Goal: Task Accomplishment & Management: Manage account settings

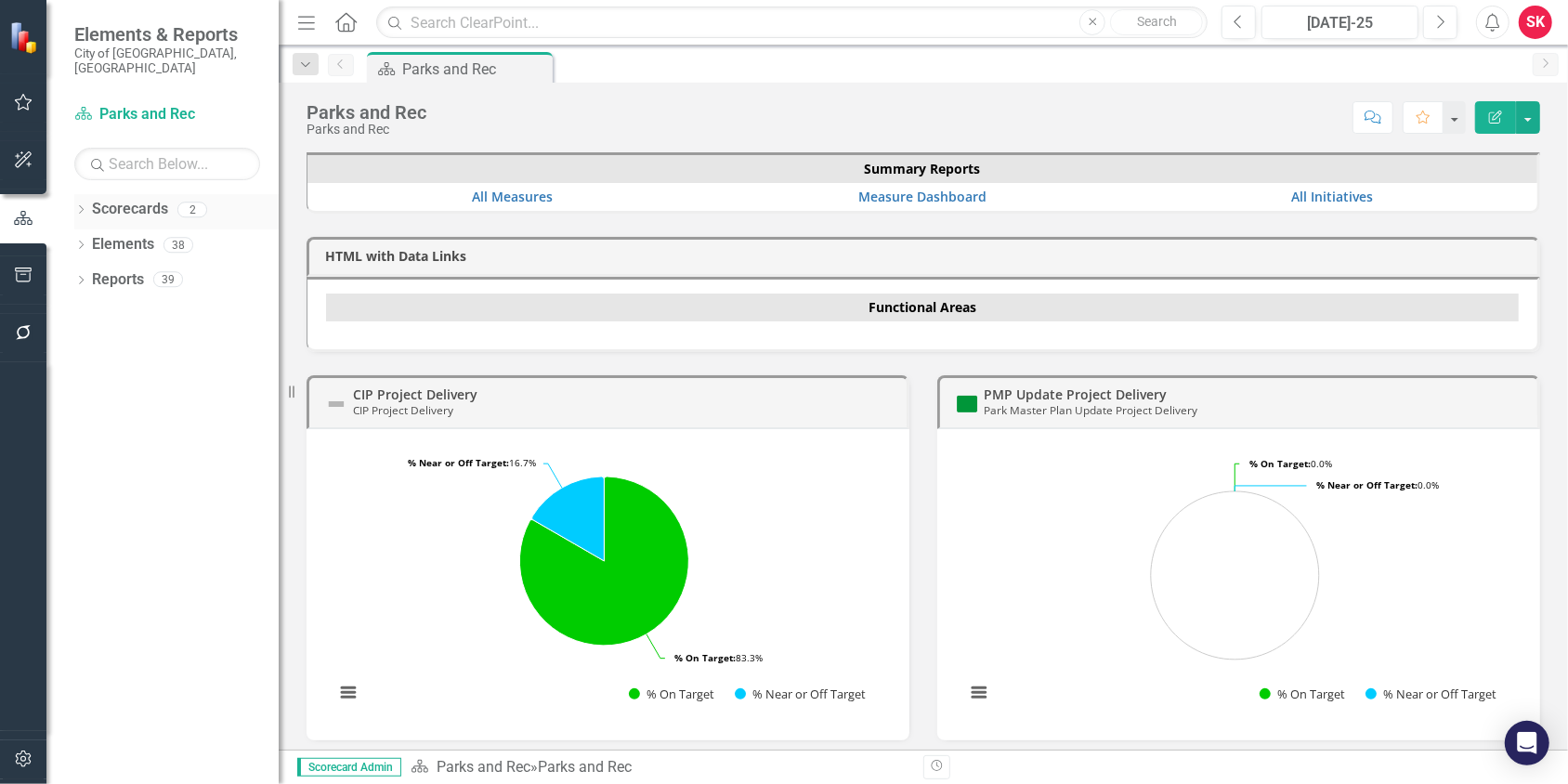
click at [78, 206] on icon "Dropdown" at bounding box center [80, 211] width 13 height 10
click at [85, 239] on icon "Dropdown" at bounding box center [91, 243] width 14 height 11
click at [177, 270] on link "Implementation of the Parks and Recreation Master Plan" at bounding box center [200, 280] width 158 height 21
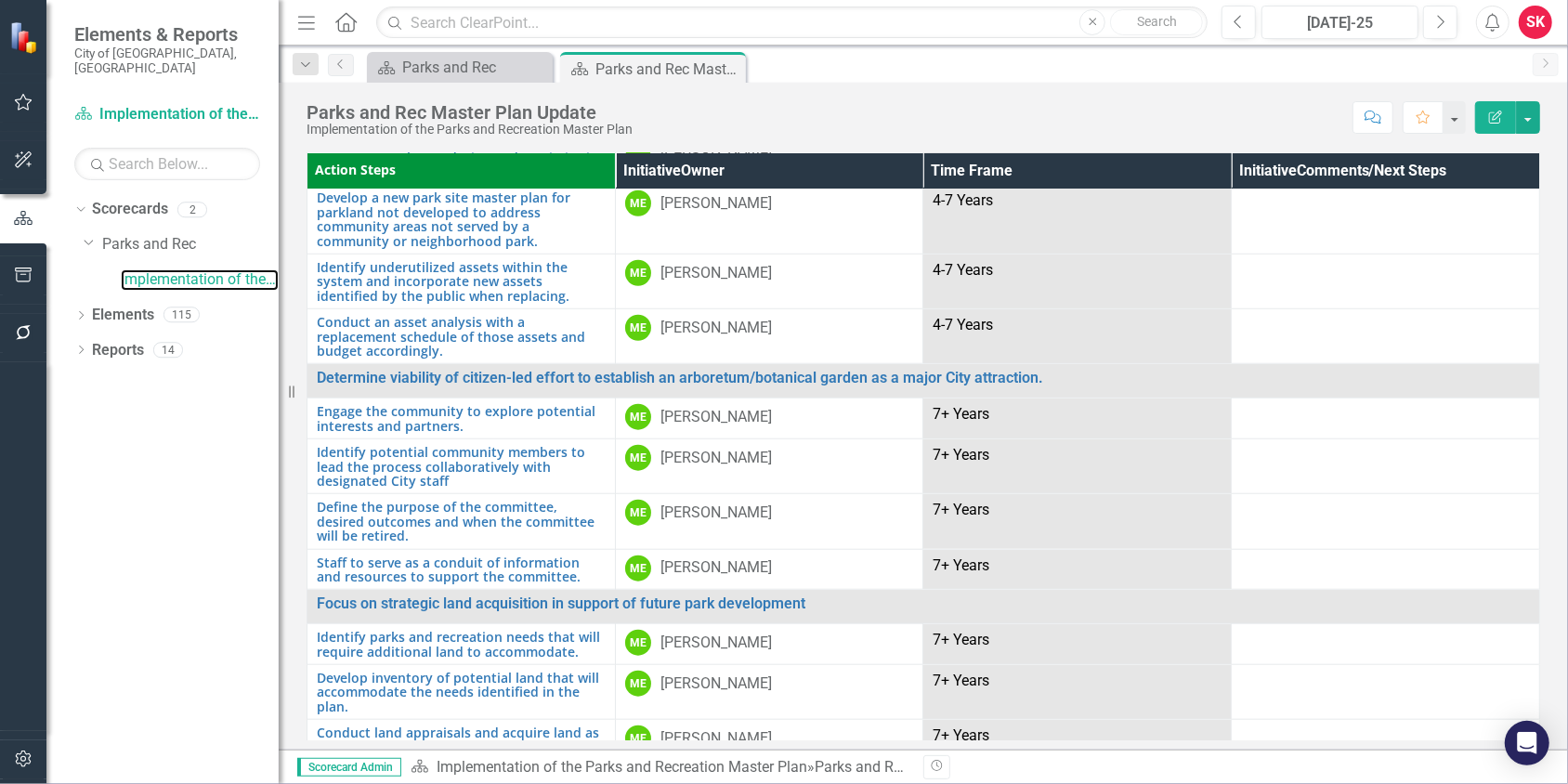
scroll to position [54, 0]
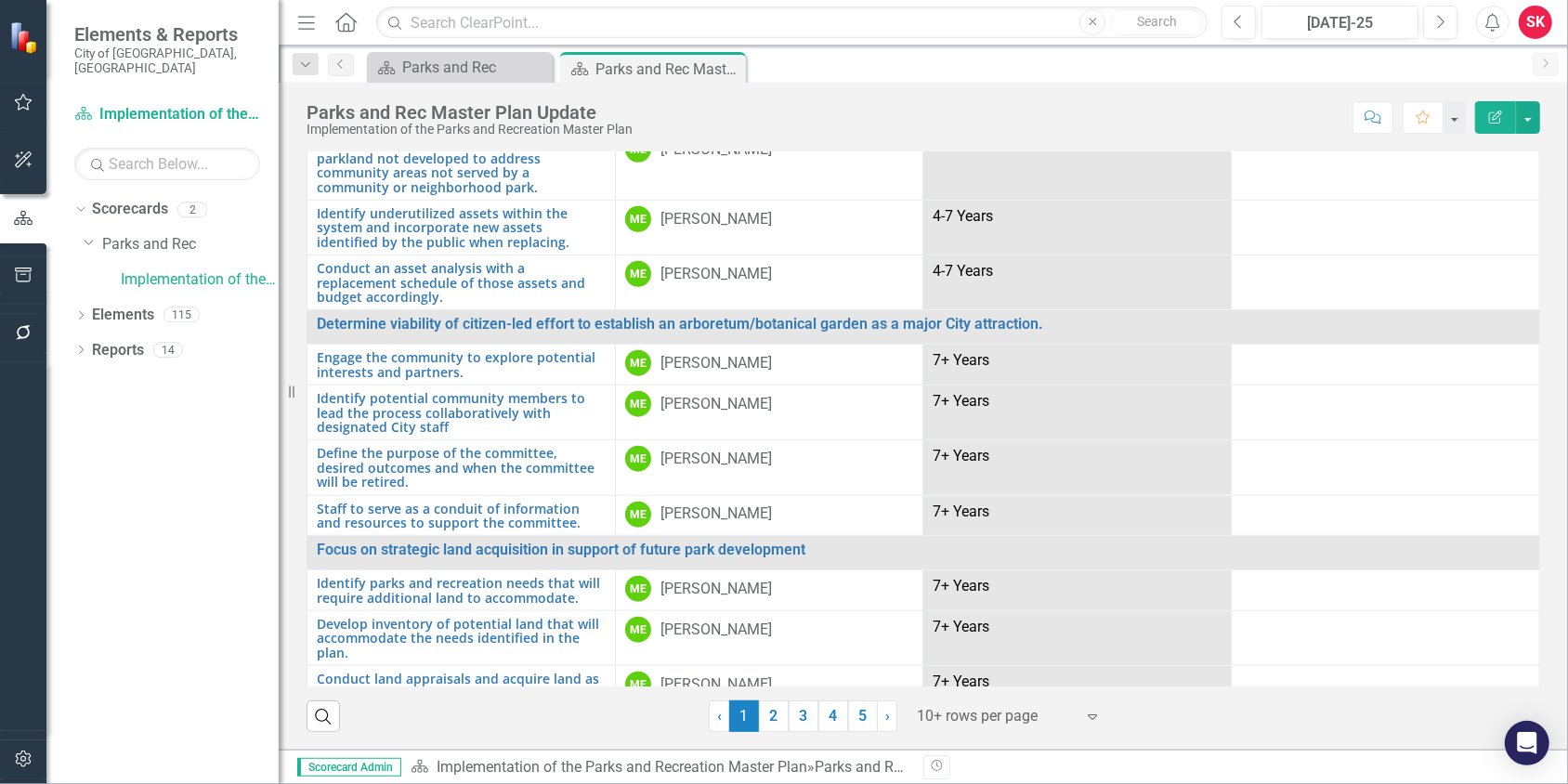
click at [1088, 714] on icon at bounding box center [1093, 717] width 10 height 6
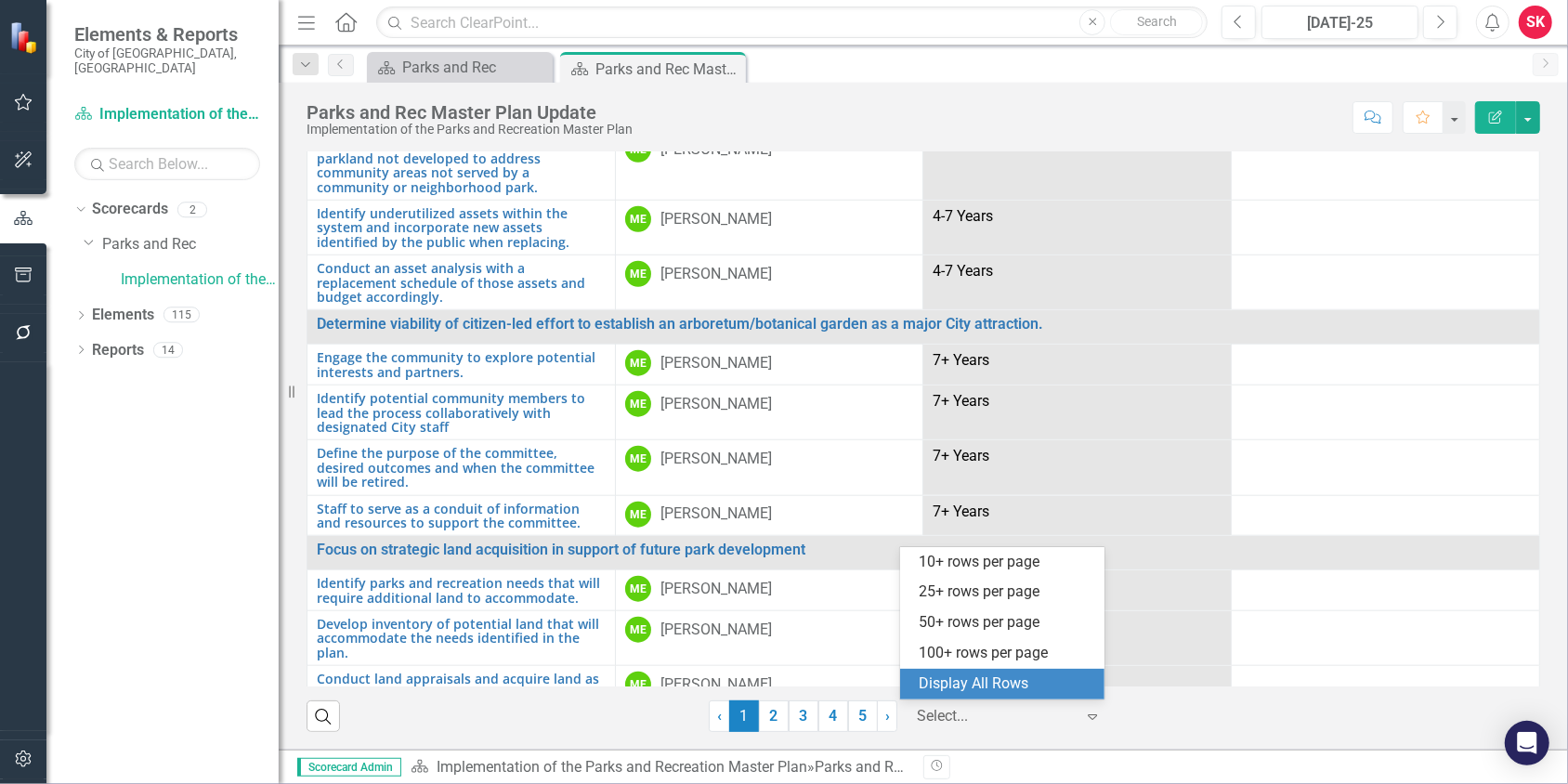
click at [1006, 680] on div "Display All Rows" at bounding box center [1005, 684] width 174 height 21
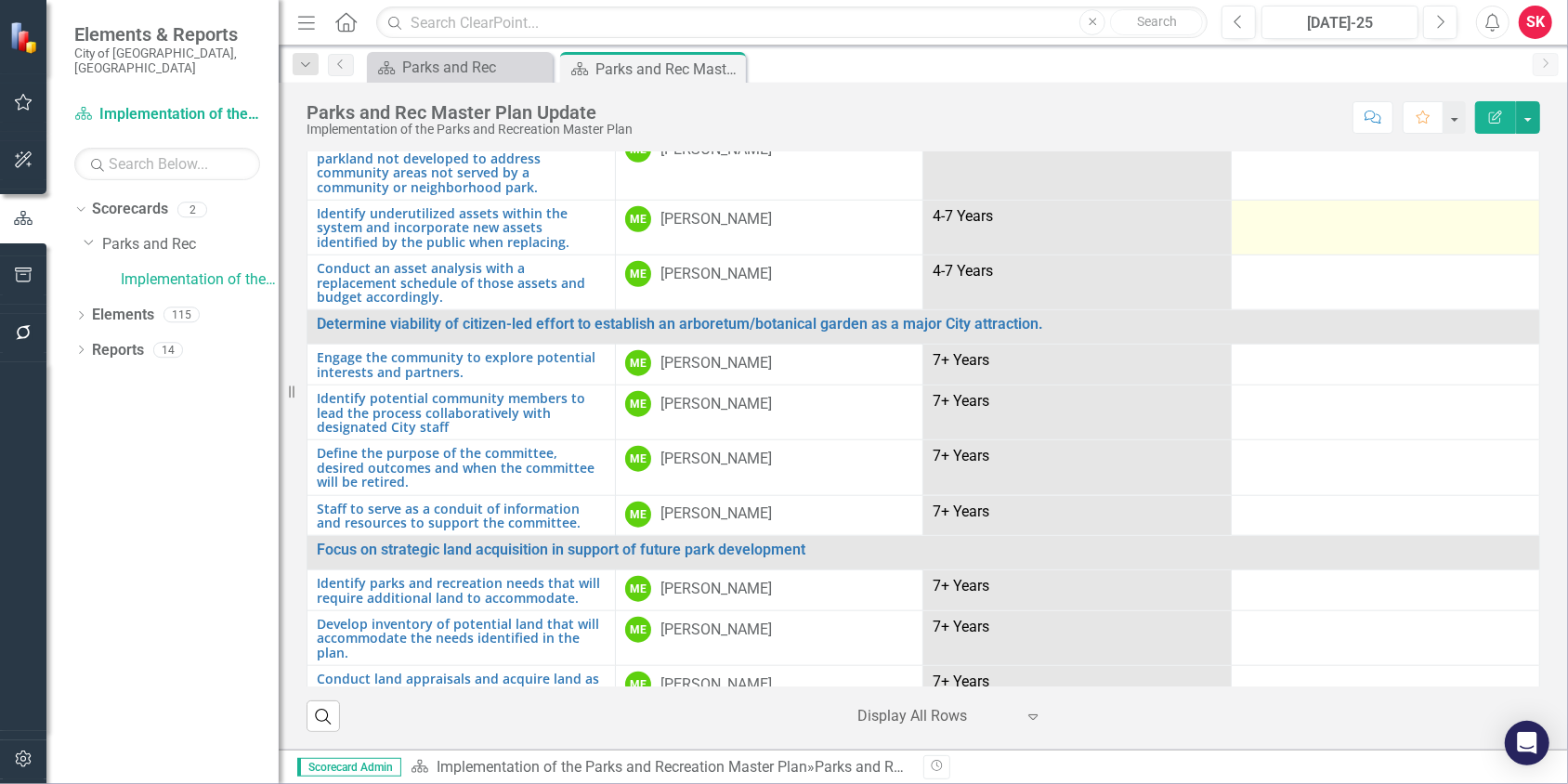
drag, startPoint x: 1006, startPoint y: 680, endPoint x: 1231, endPoint y: 218, distance: 513.9
click at [1231, 218] on td at bounding box center [1385, 228] width 309 height 55
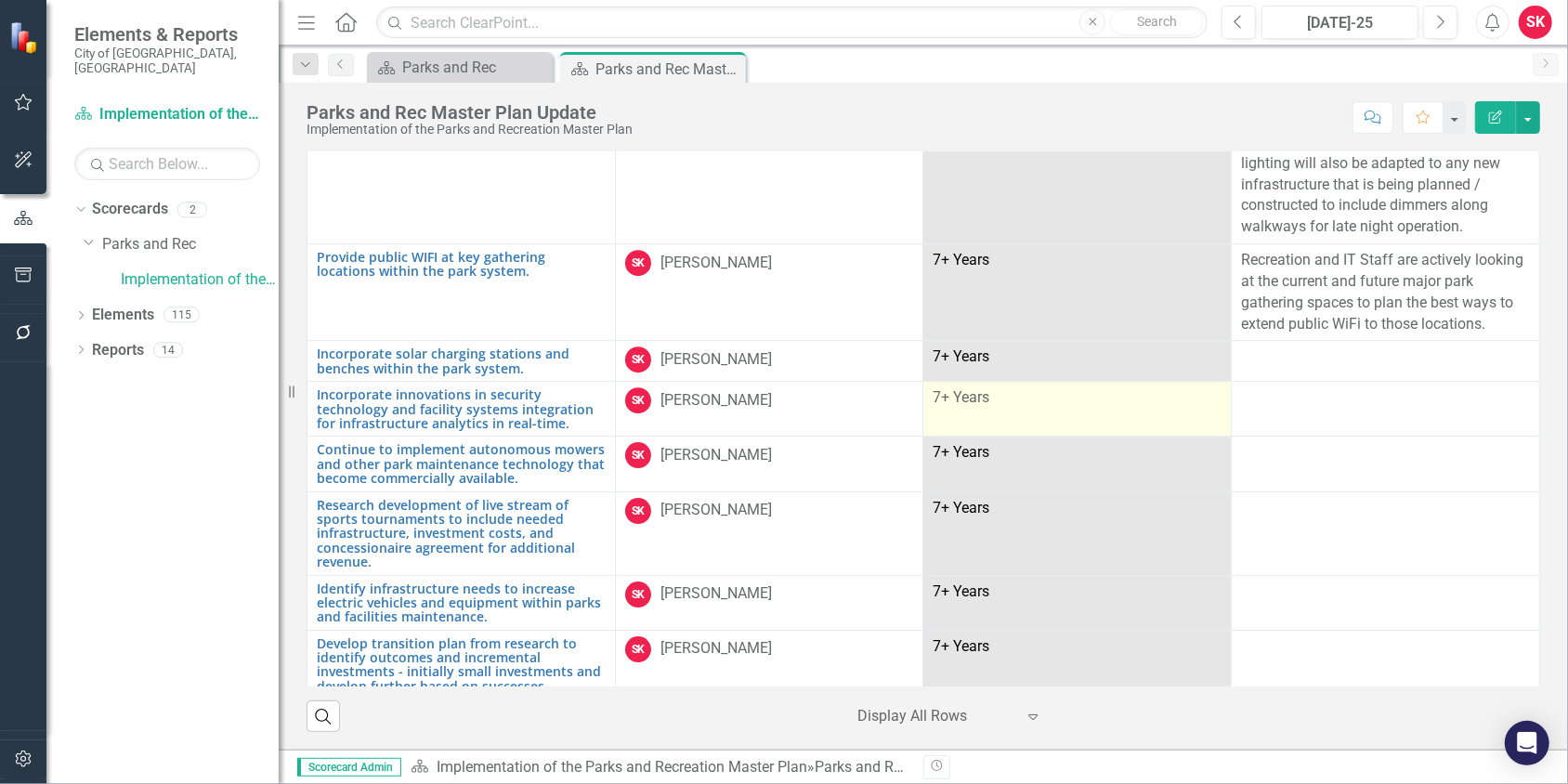
scroll to position [4350, 0]
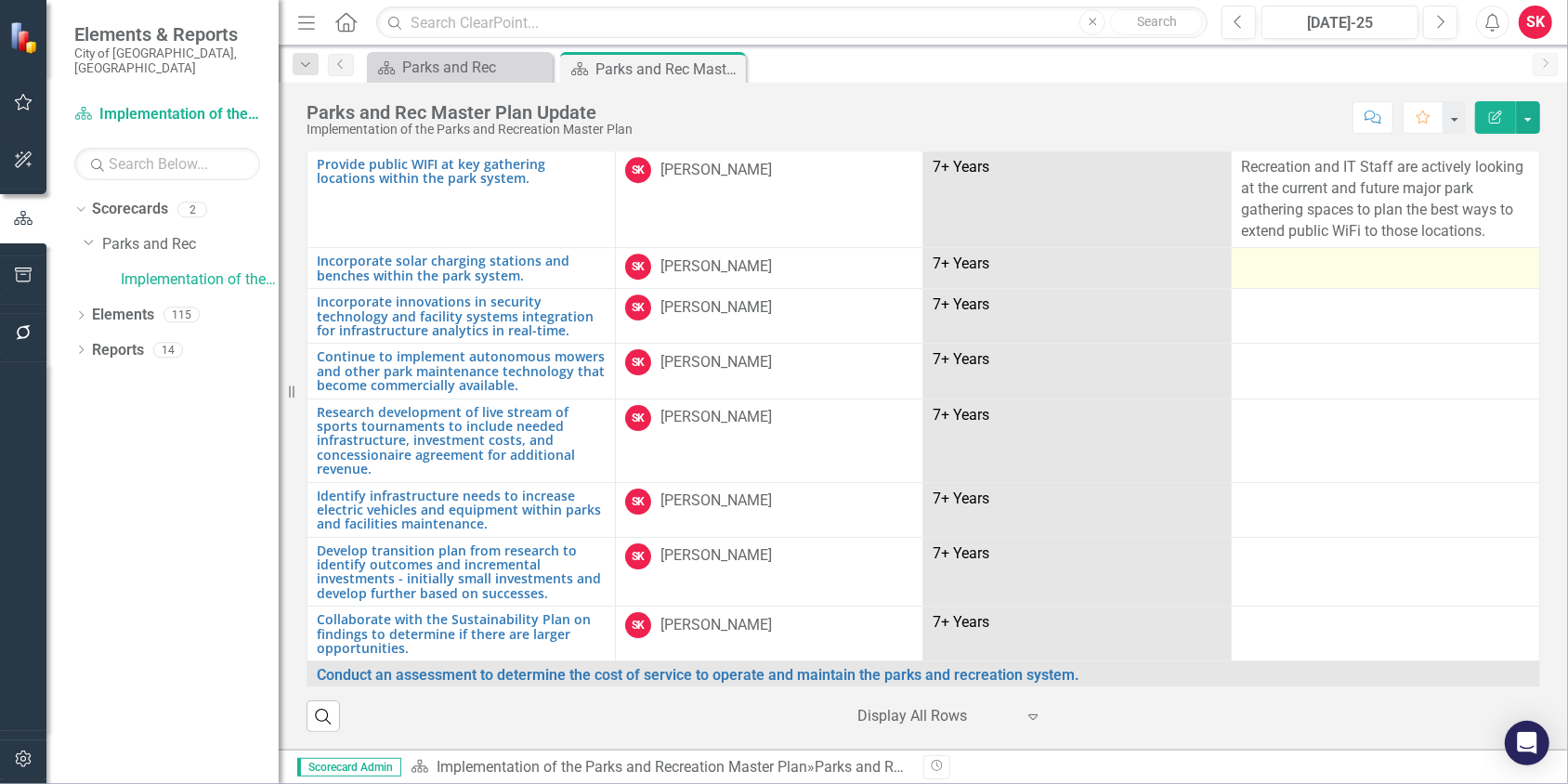
click at [1257, 253] on div at bounding box center [1385, 264] width 289 height 22
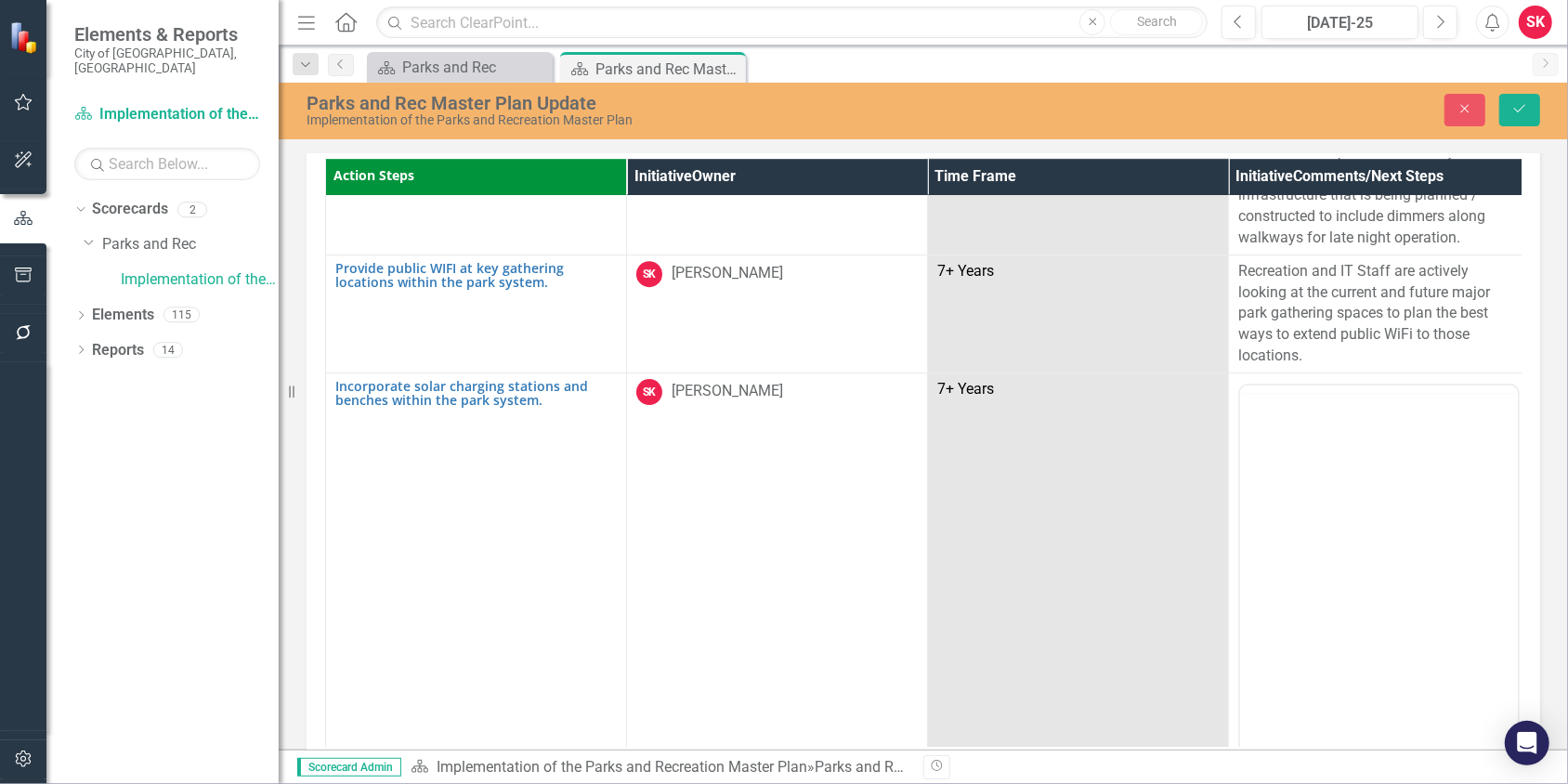
scroll to position [0, 0]
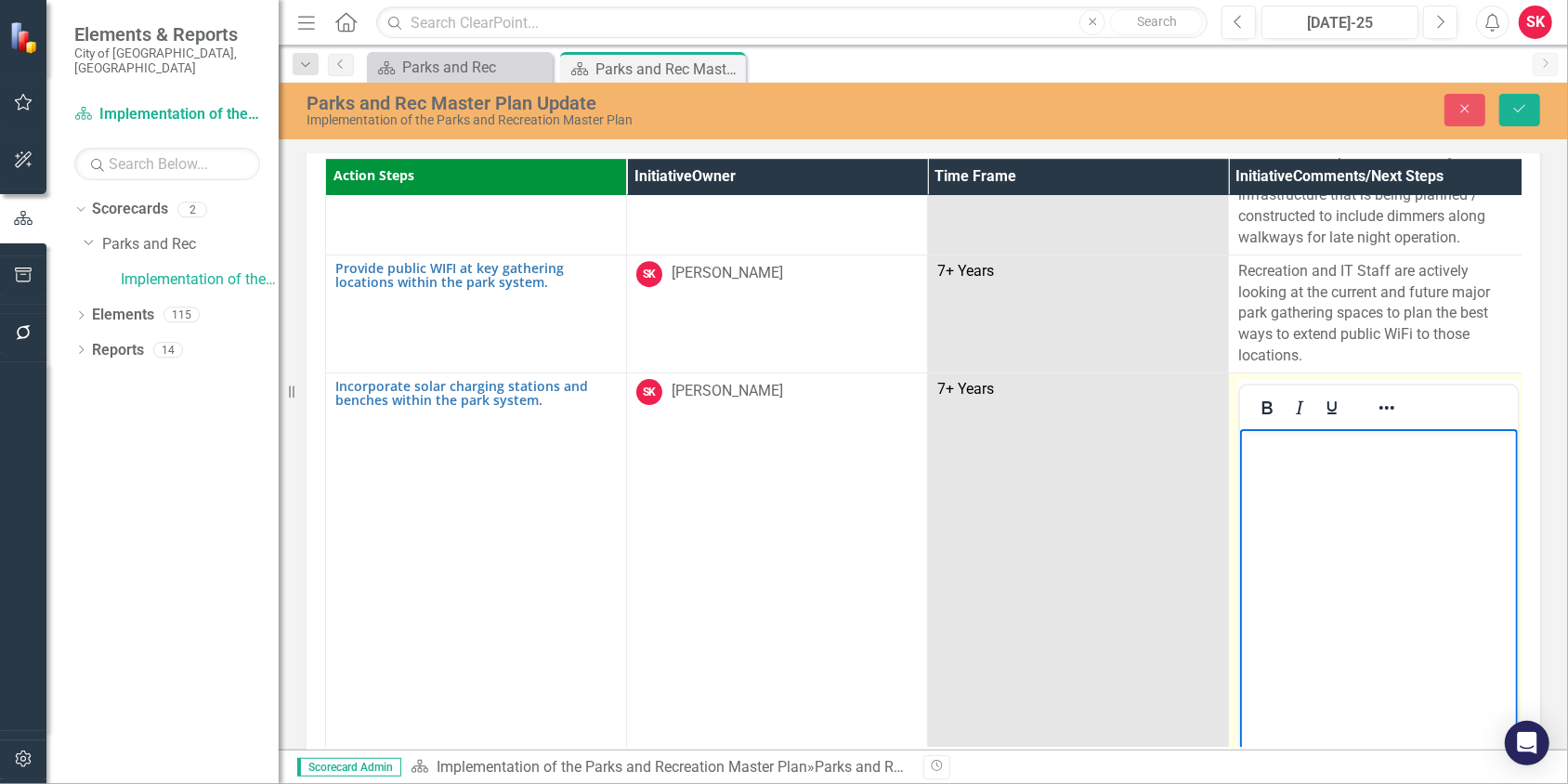
click at [1288, 465] on body "Rich Text Area. Press ALT-0 for help." at bounding box center [1377, 568] width 278 height 279
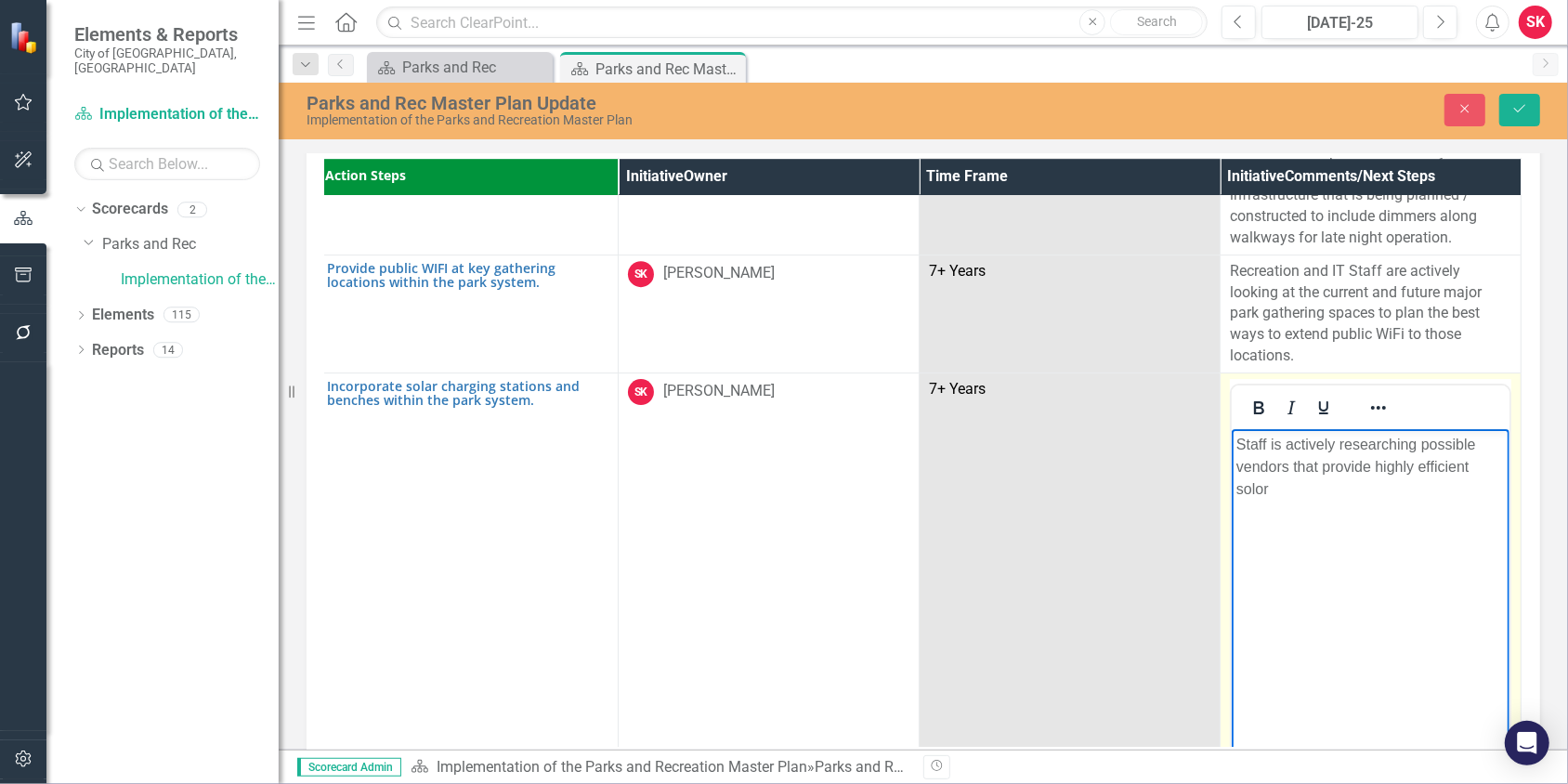
scroll to position [4350, 19]
click at [1496, 467] on p "Staff is actively researching possible vendors that provide highly efficient so…" at bounding box center [1369, 466] width 269 height 67
click at [1483, 487] on p "Staff is actively researching possible vendors that provide highly efficient so…" at bounding box center [1369, 466] width 269 height 67
click at [1332, 553] on p "Staff is actively researching possible vendors that provide highly efficient so…" at bounding box center [1369, 499] width 269 height 133
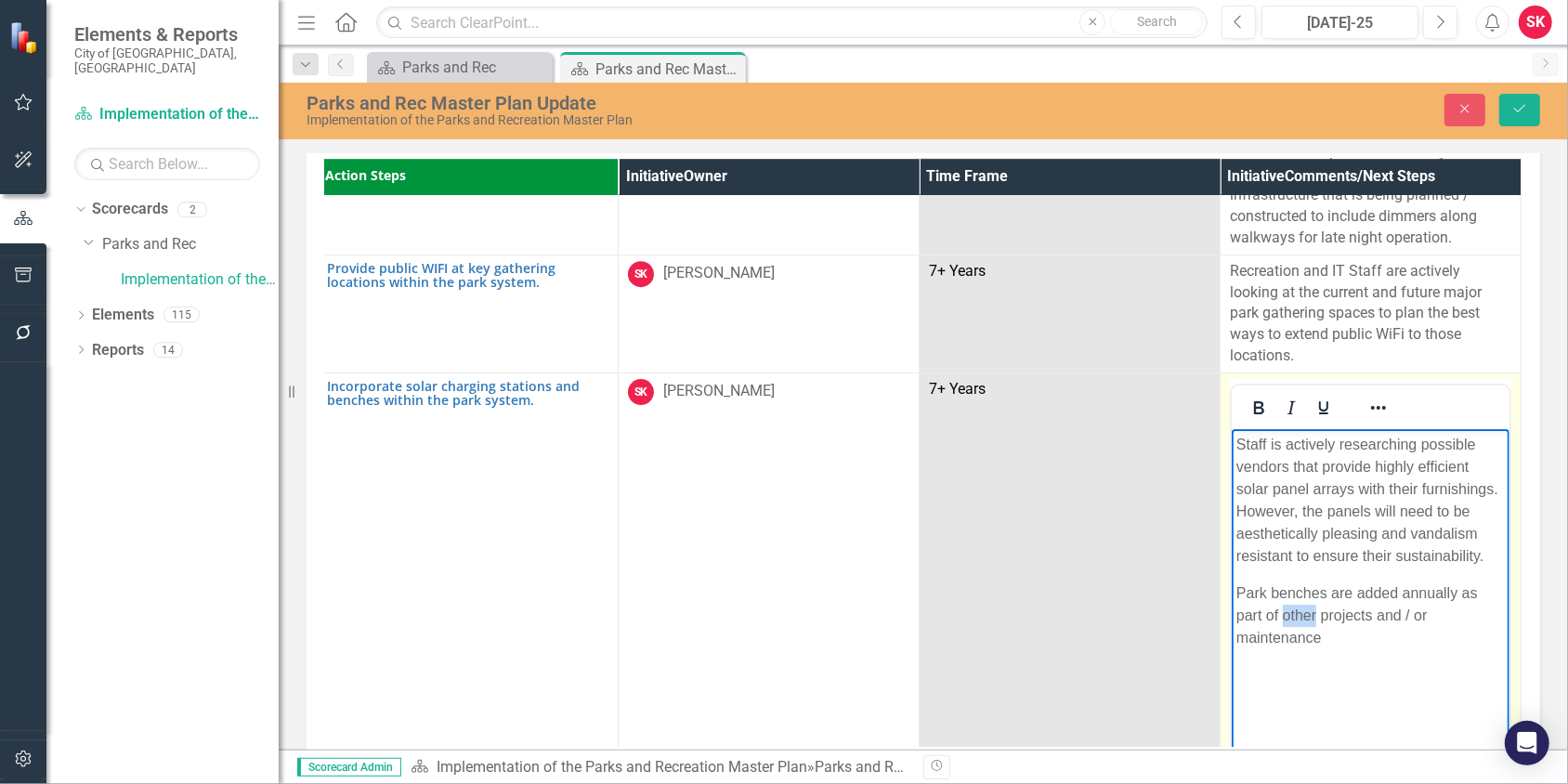
drag, startPoint x: 1281, startPoint y: 612, endPoint x: 1314, endPoint y: 612, distance: 33.0
click at [1314, 612] on p "Park benches are added annually as part of other projects and / or maintenance" at bounding box center [1369, 615] width 269 height 67
click at [1494, 617] on p "Park benches are added annually as part of CIP and / or Renovation projects and…" at bounding box center [1369, 615] width 269 height 67
drag, startPoint x: 1400, startPoint y: 592, endPoint x: 1458, endPoint y: 585, distance: 58.4
click at [1458, 585] on p "Park benches are added annually as part of CIP and / or Renovation projects." at bounding box center [1369, 604] width 269 height 45
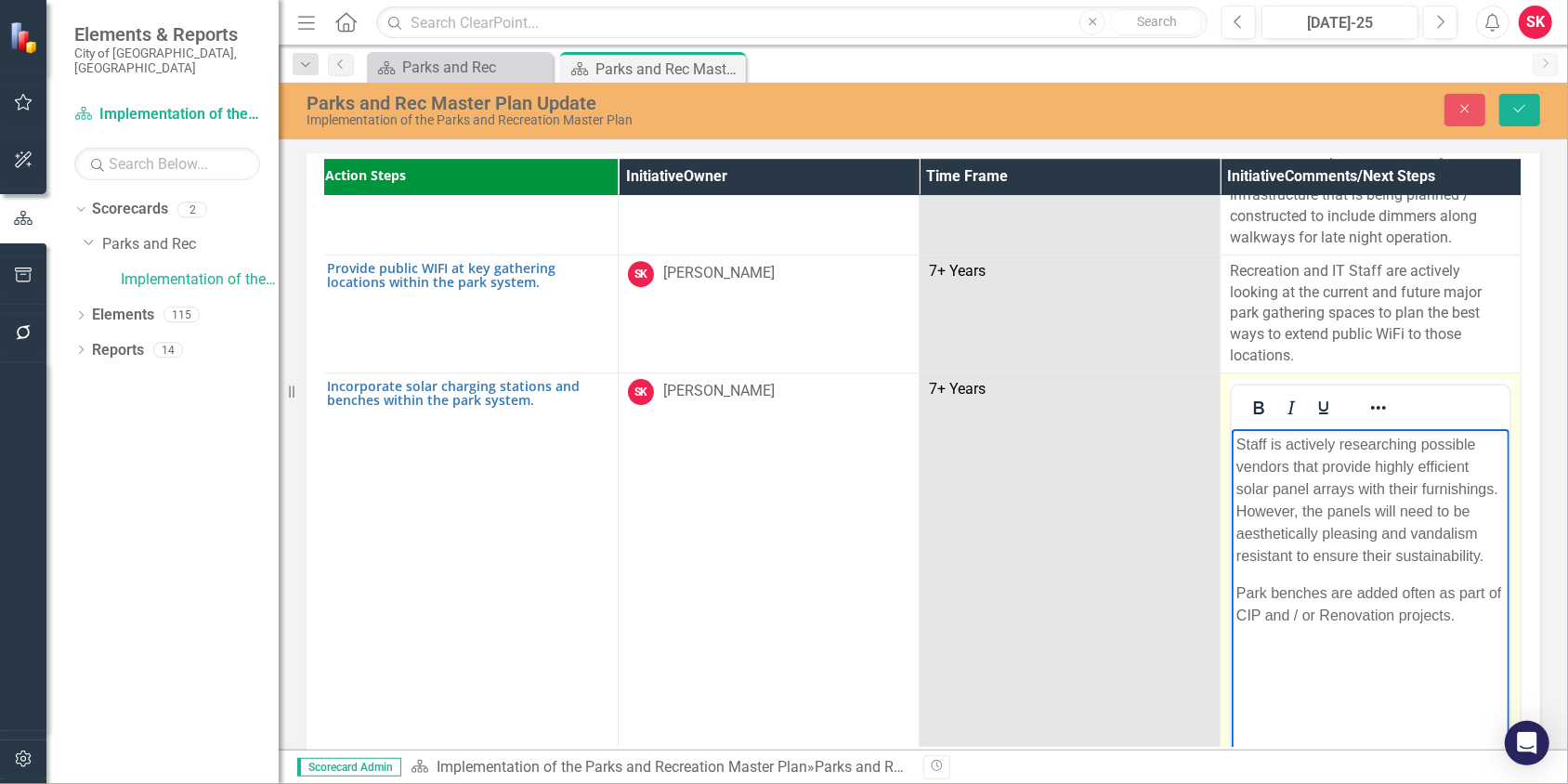
click at [1447, 614] on p "Park benches are added often as part of CIP and / or Renovation projects." at bounding box center [1369, 604] width 269 height 45
click at [1263, 616] on p "Park benches are added often as part of CIP and / or Renovation projects." at bounding box center [1369, 604] width 269 height 45
drag, startPoint x: 1339, startPoint y: 612, endPoint x: 1342, endPoint y: 630, distance: 18.2
click at [1339, 613] on p "Park benches are added often as part of CIP, Renovation projects." at bounding box center [1369, 604] width 269 height 45
click at [1322, 632] on p "Park benches are added often as part of CIP, Renovation, or Park Maintenance pr…" at bounding box center [1369, 615] width 269 height 67
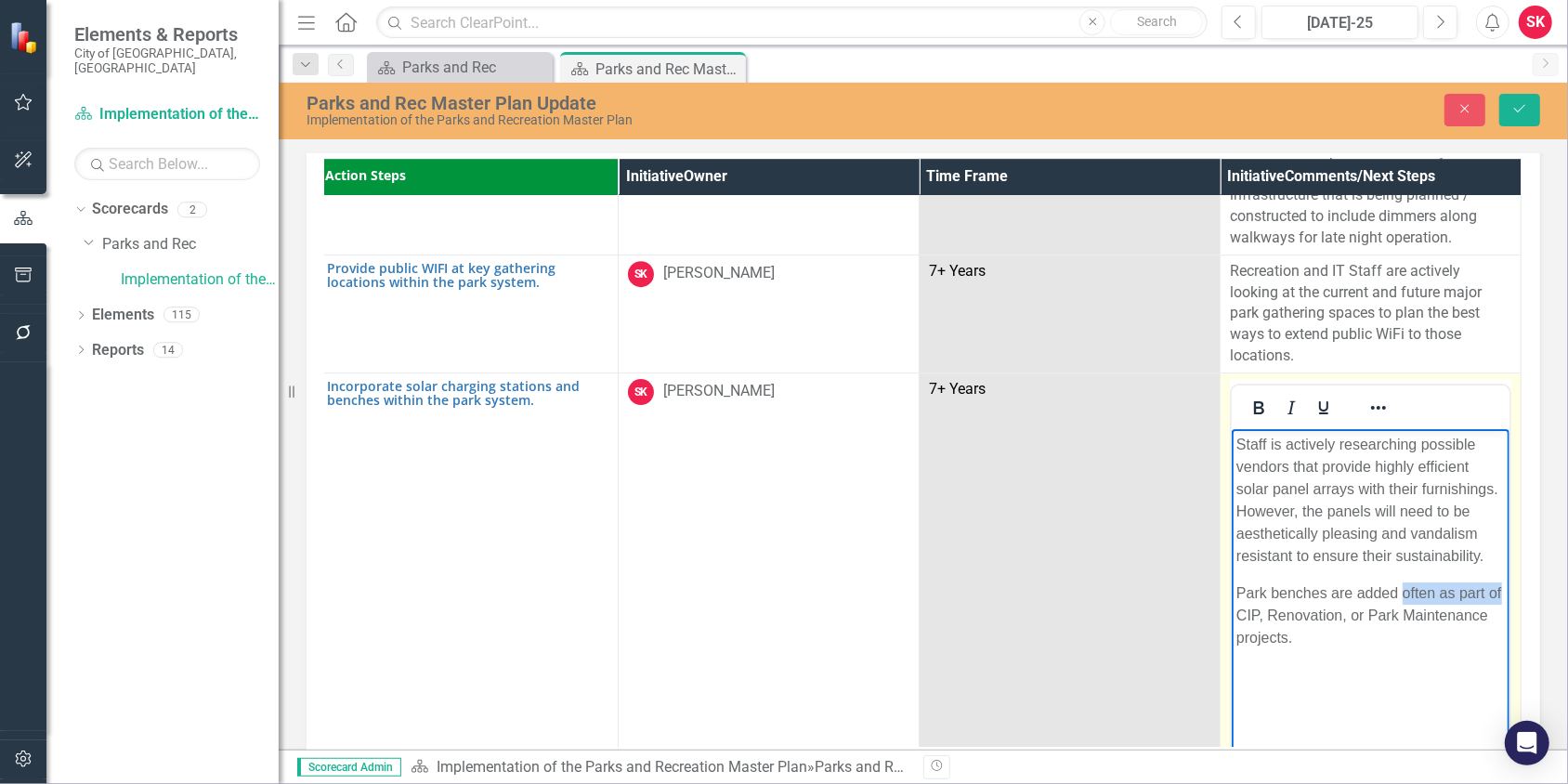
scroll to position [4350, 34]
drag, startPoint x: 1401, startPoint y: 589, endPoint x: 1500, endPoint y: 582, distance: 99.2
click at [1500, 582] on p "Park benches are added often as part of CIP, Renovation, or Park Maintenance pr…" at bounding box center [1369, 615] width 269 height 67
click at [1288, 638] on p "Park benches are included in our CIP, Renovation, or Park Maintenance projects." at bounding box center [1369, 615] width 269 height 67
click at [1379, 534] on p "Staff is actively researching possible vendors that provide highly efficient so…" at bounding box center [1369, 499] width 269 height 133
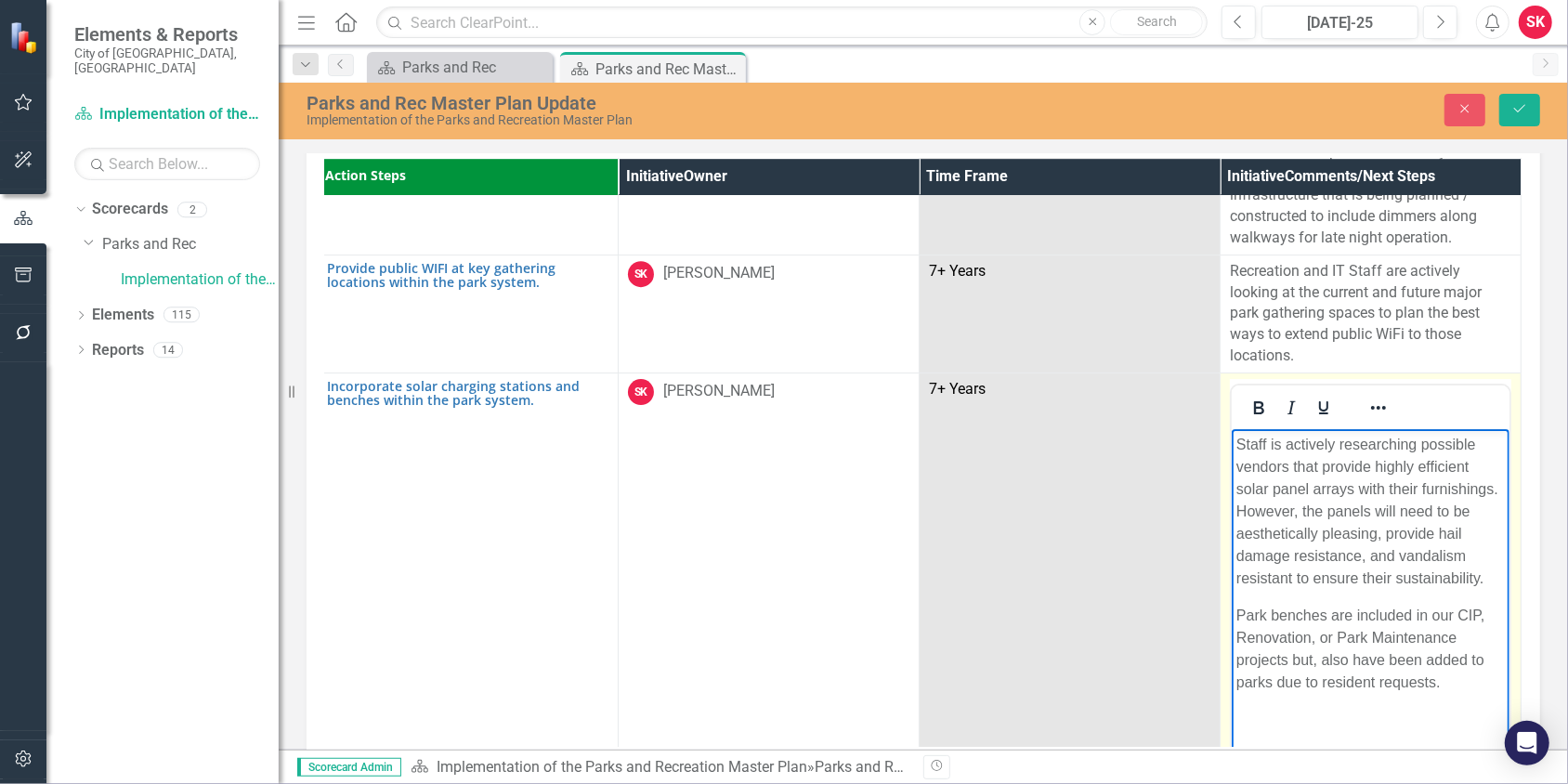
click at [1287, 658] on p "Park benches are included in our CIP, Renovation, or Park Maintenance projects …" at bounding box center [1369, 649] width 269 height 90
click at [1279, 683] on p "Park benches are included in our CIP, Renovation, or Park Maintenance projects.…" at bounding box center [1369, 649] width 269 height 90
drag, startPoint x: 1422, startPoint y: 679, endPoint x: 1450, endPoint y: 674, distance: 28.4
click at [1450, 674] on p "Park benches are included in our CIP, Renovation, or Park Maintenance projects.…" at bounding box center [1369, 659] width 269 height 111
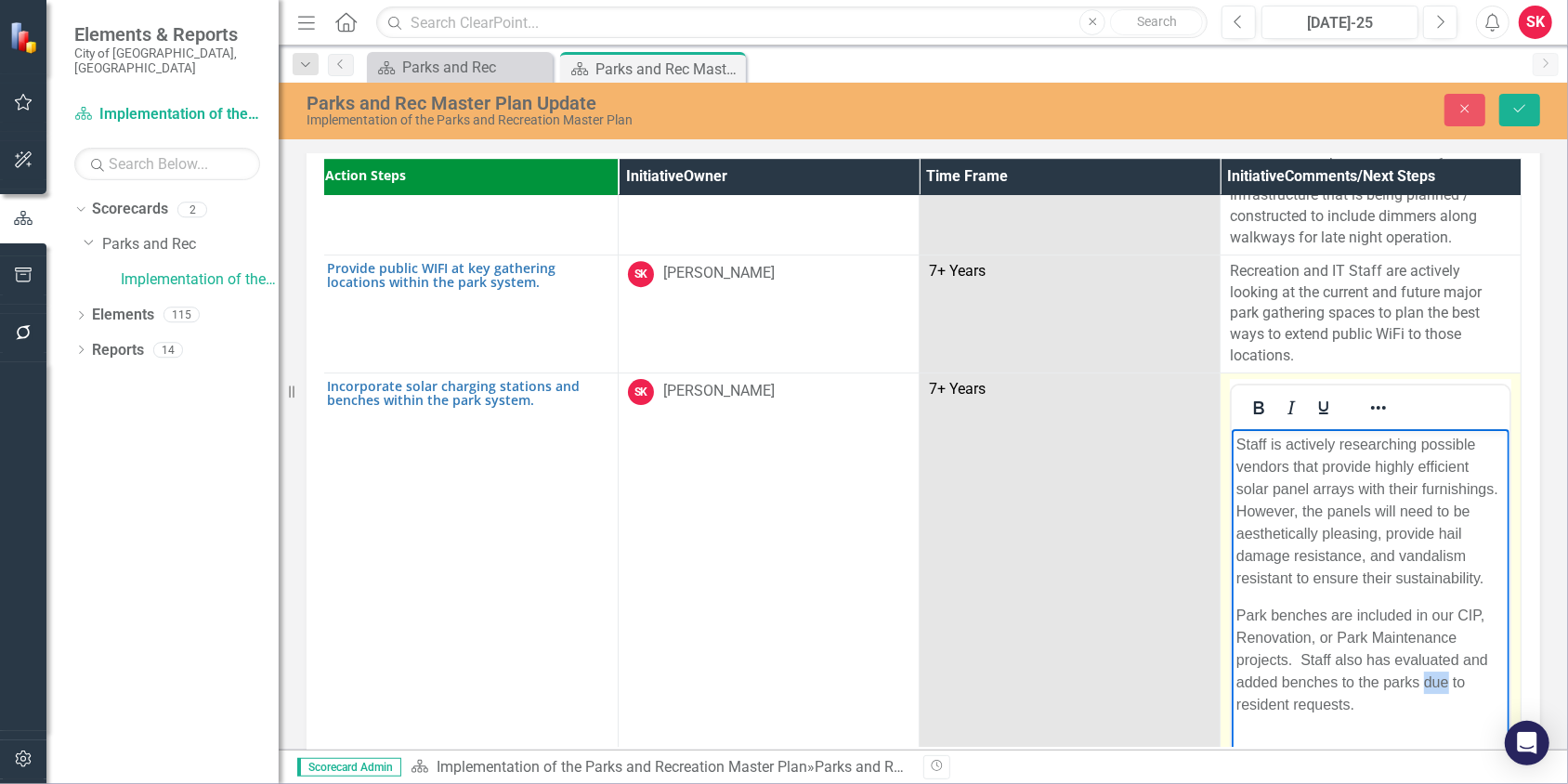
drag, startPoint x: 1426, startPoint y: 681, endPoint x: 1444, endPoint y: 681, distance: 18.0
click at [1444, 681] on p "Park benches are included in our CIP, Renovation, or Park Maintenance projects.…" at bounding box center [1369, 659] width 269 height 111
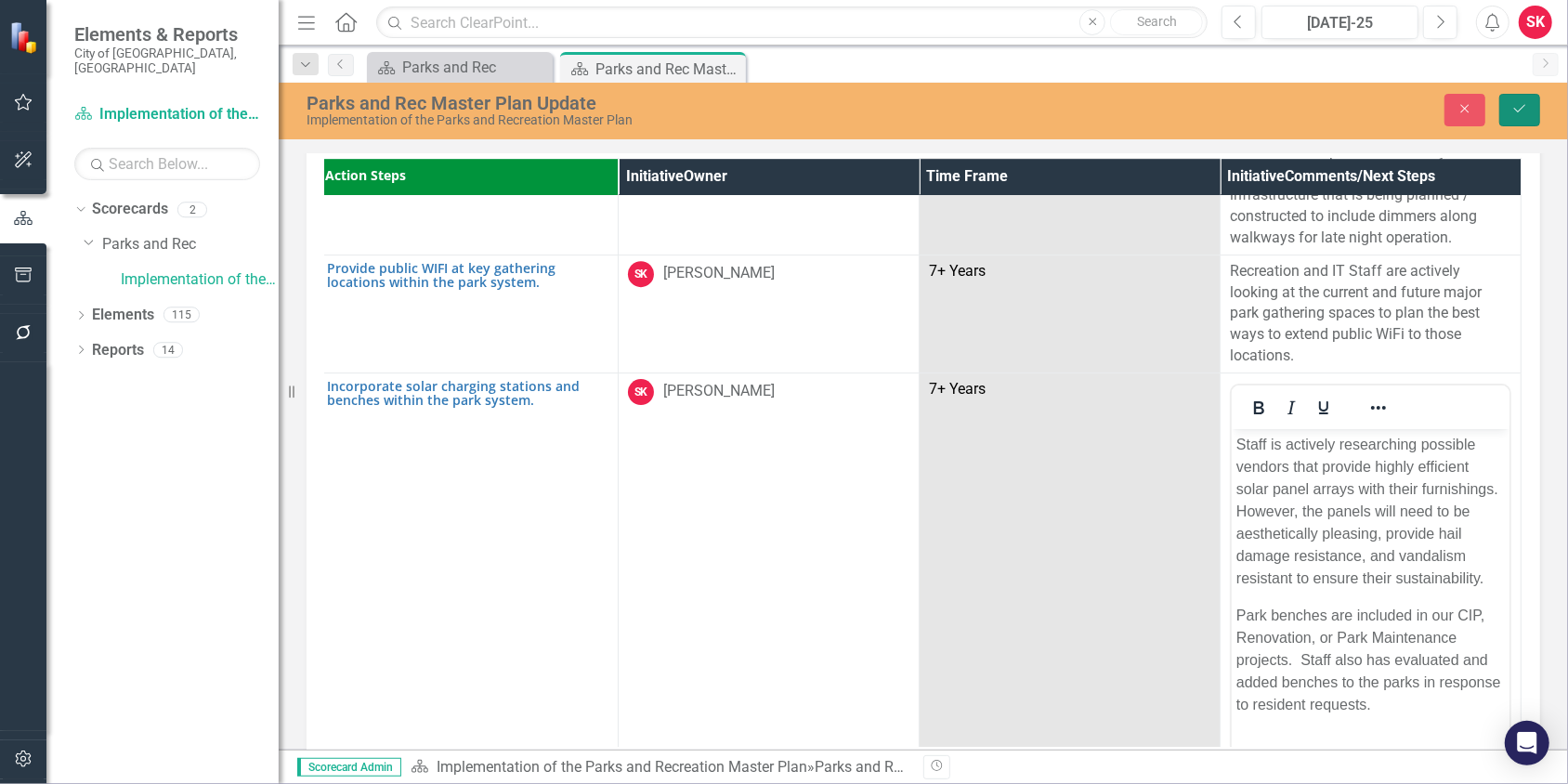
click at [1530, 111] on button "Save" at bounding box center [1519, 109] width 41 height 32
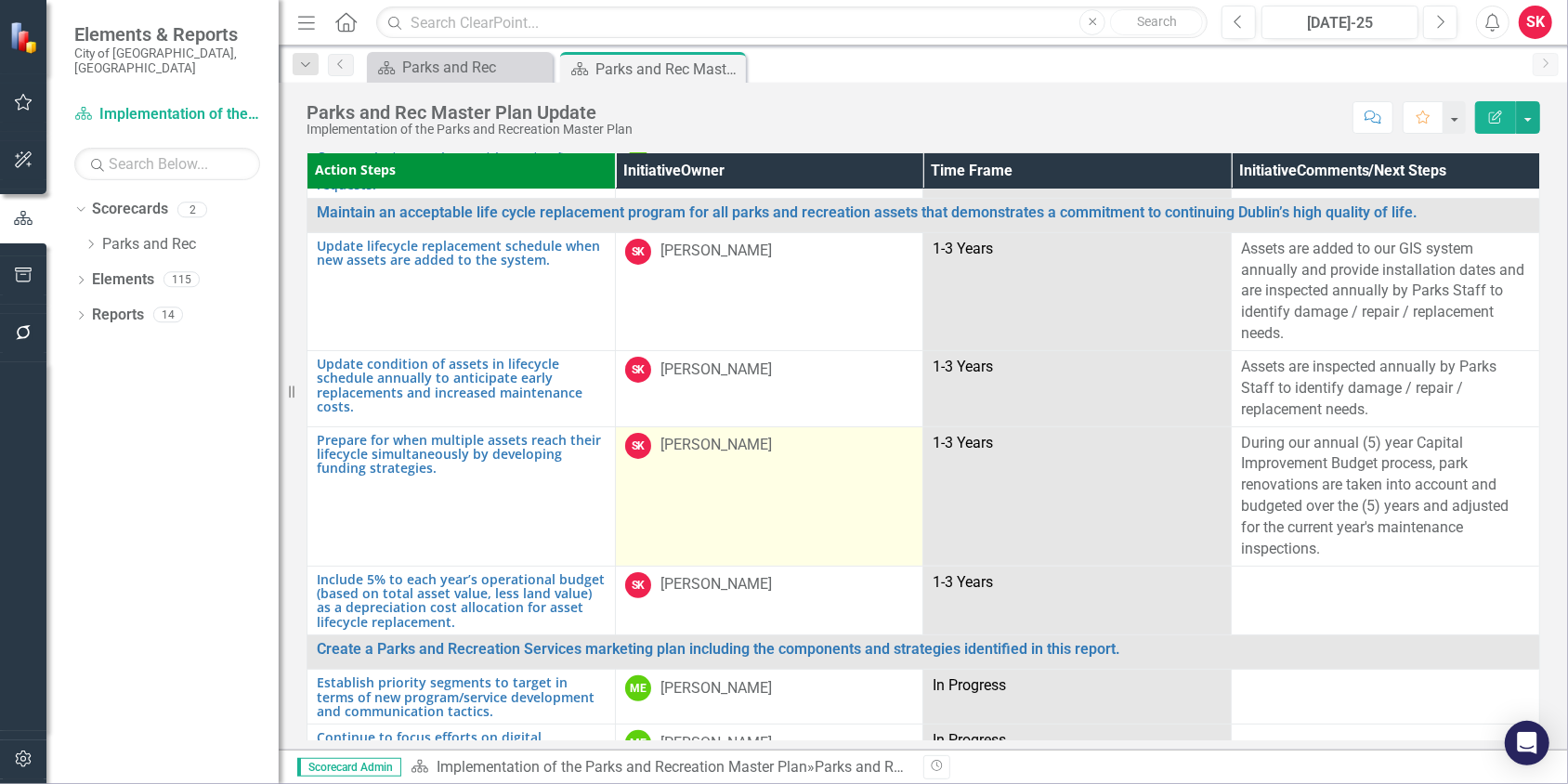
scroll to position [5422, 0]
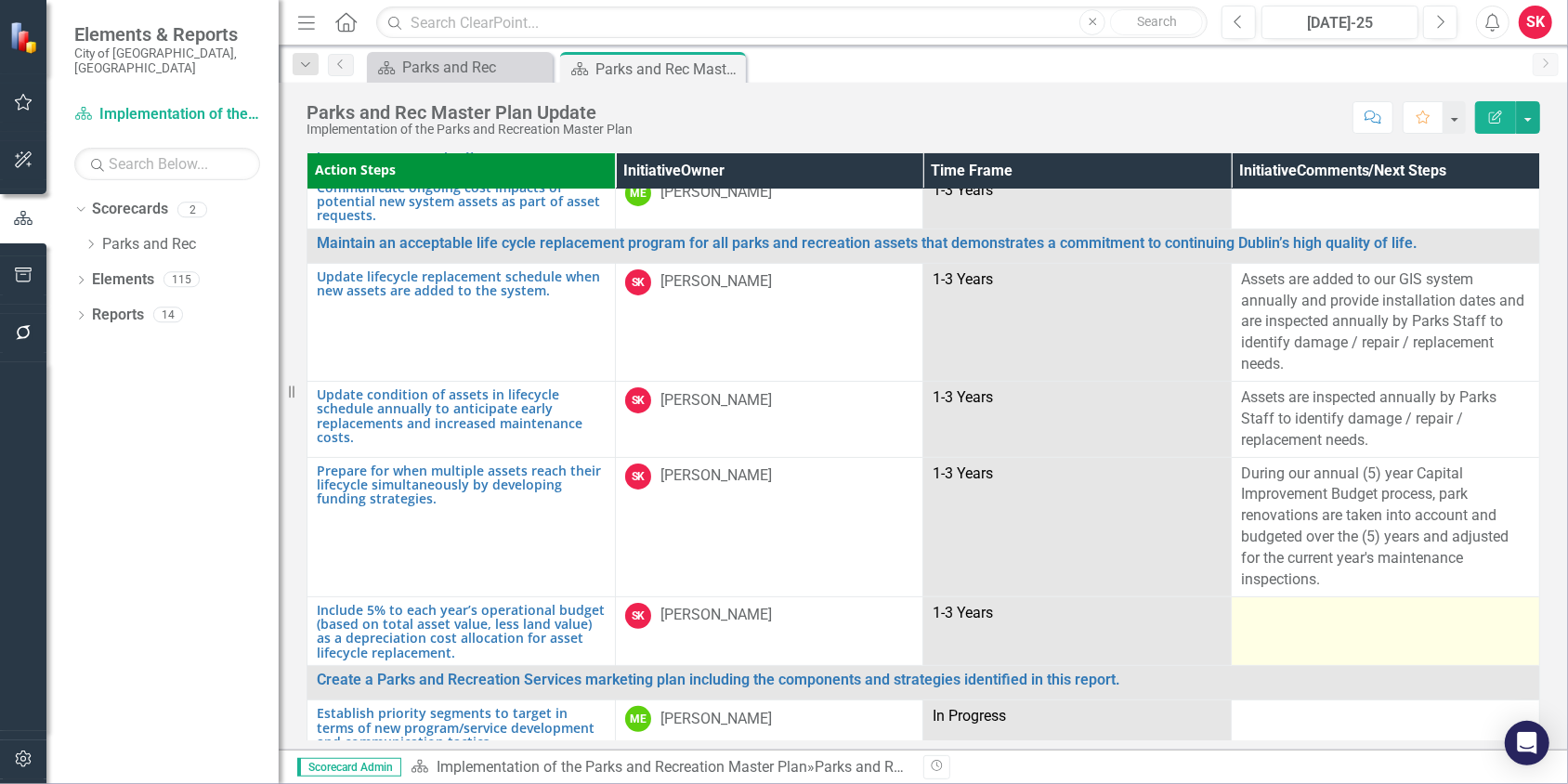
click at [1250, 611] on td at bounding box center [1385, 631] width 309 height 70
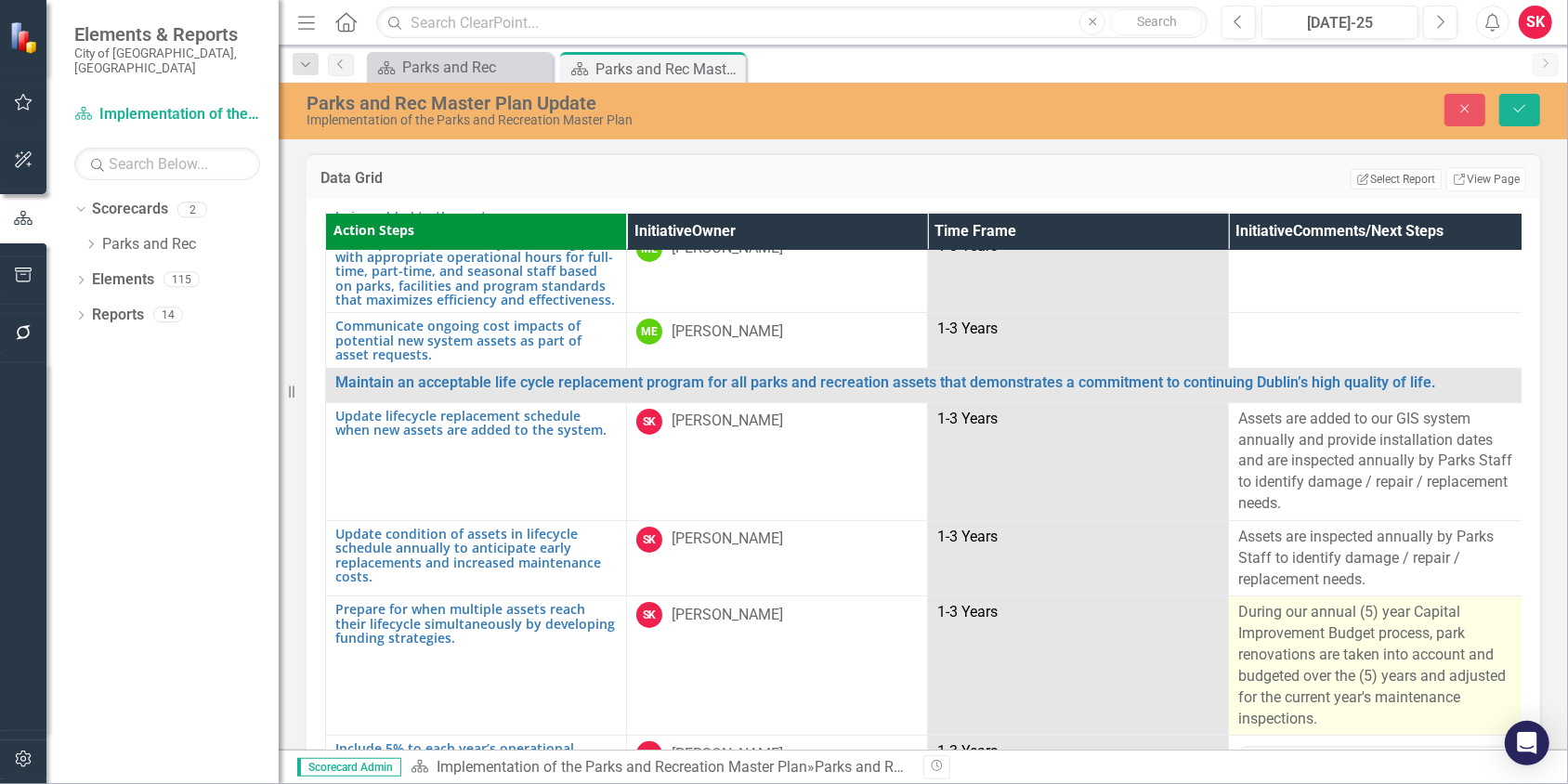
scroll to position [0, 0]
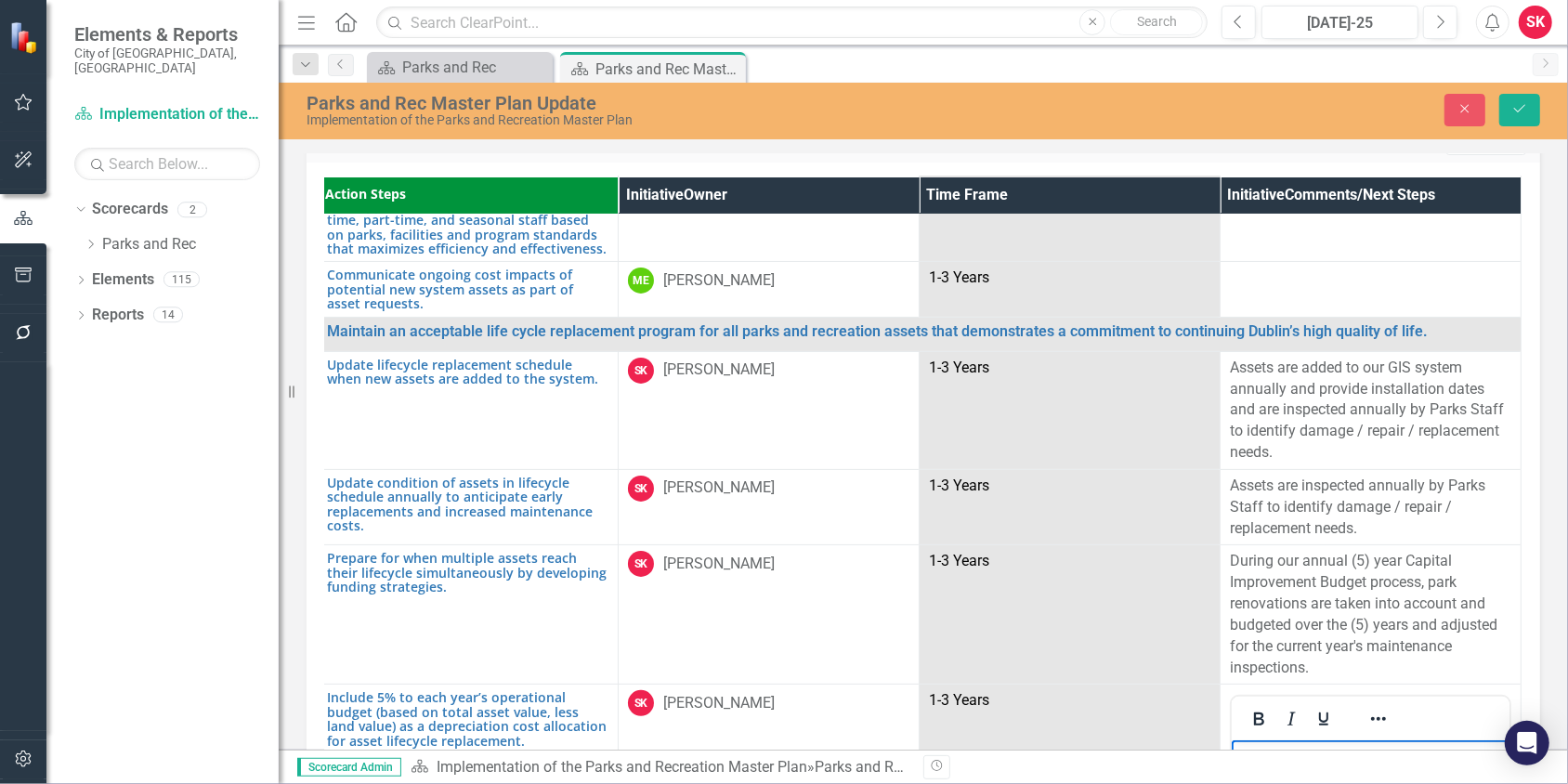
scroll to position [5939, 16]
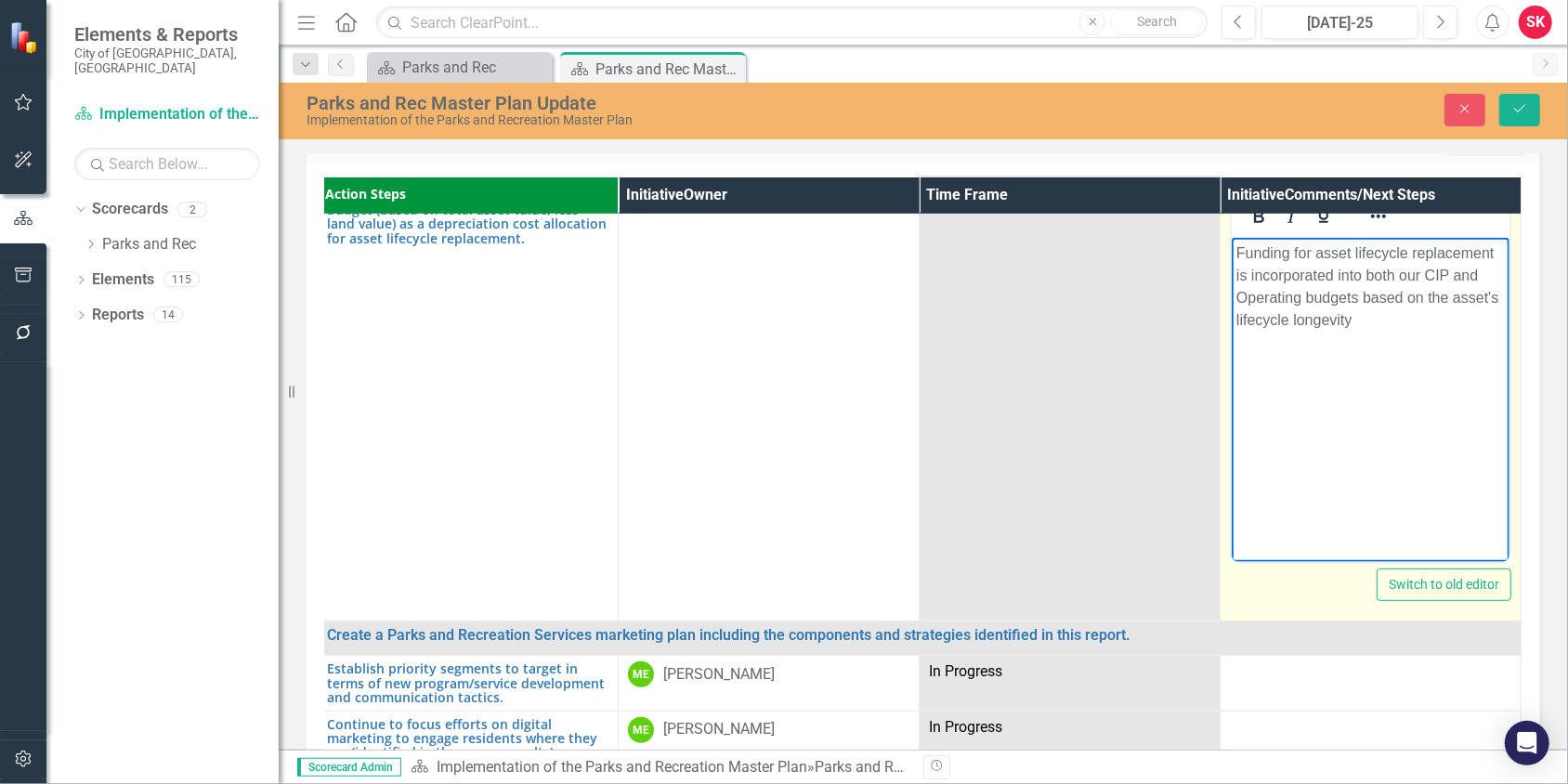
click at [1498, 307] on p "Funding for asset lifecycle replacement is incorporated into both our CIP and O…" at bounding box center [1369, 287] width 269 height 90
click at [1432, 317] on p "Funding for asset lifecycle replacement is incorporated into both our CIP and O…" at bounding box center [1369, 287] width 269 height 90
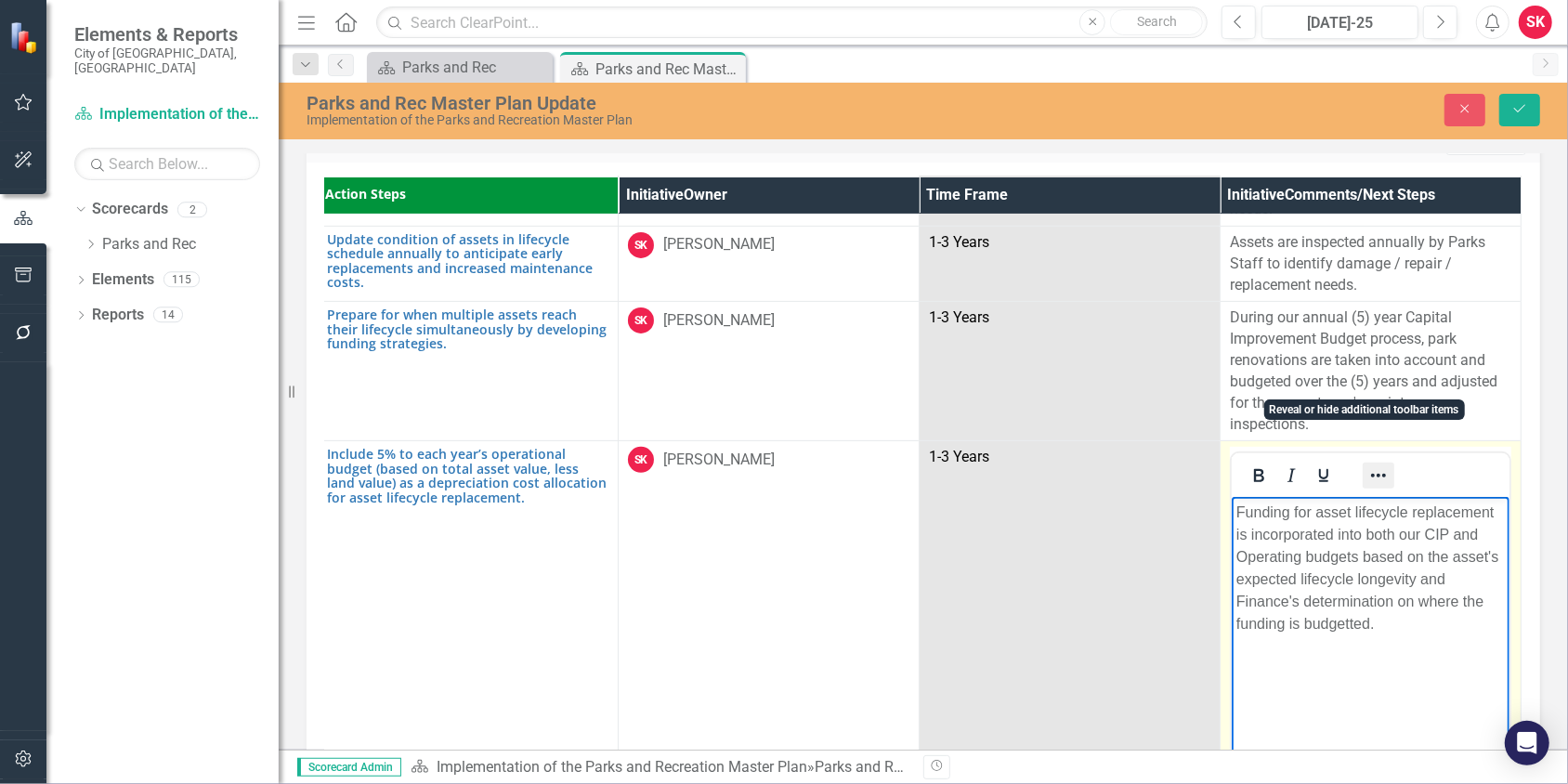
scroll to position [5660, 19]
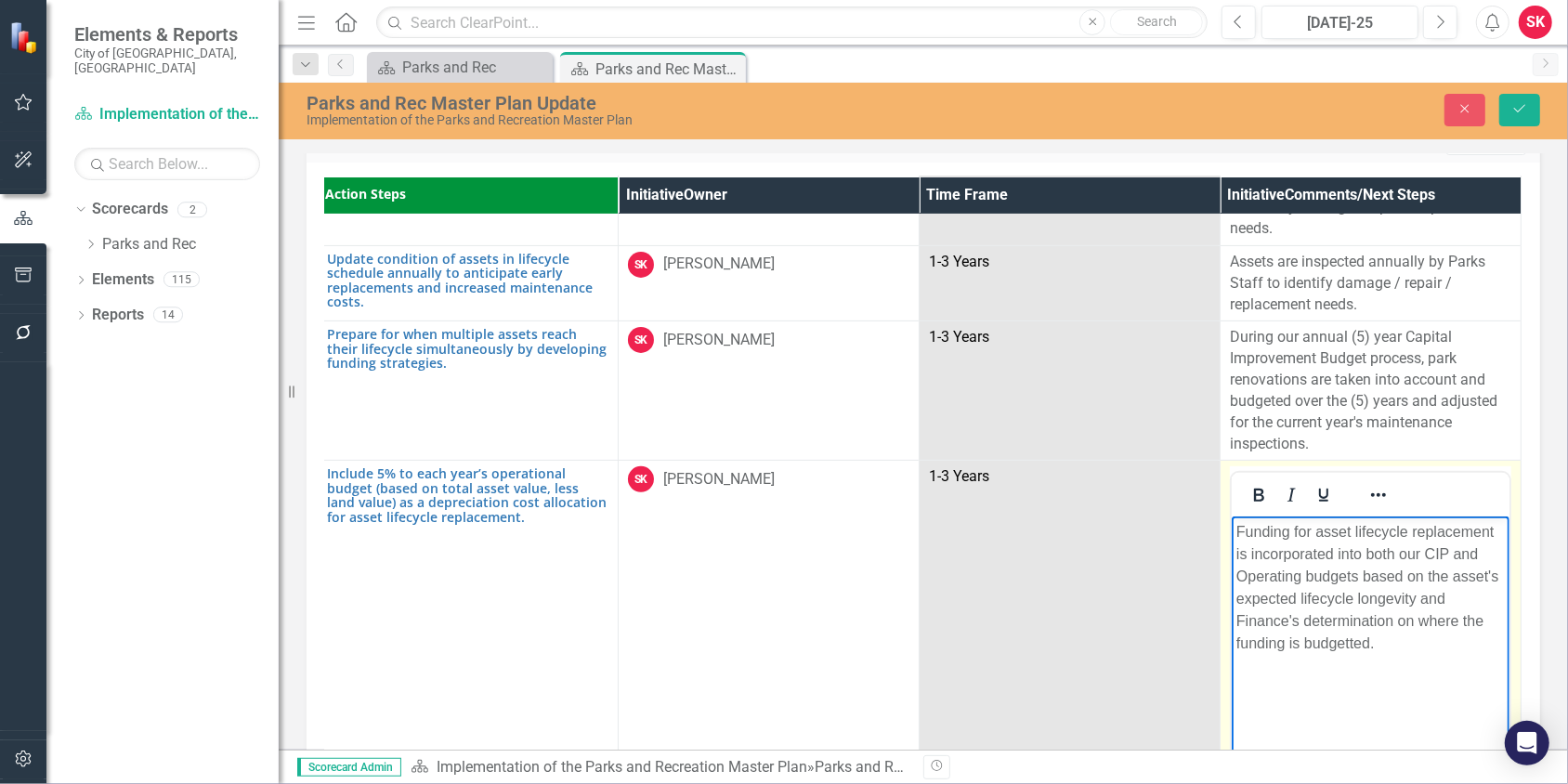
drag, startPoint x: 1336, startPoint y: 644, endPoint x: 1362, endPoint y: 642, distance: 26.1
click at [1522, 109] on icon "Save" at bounding box center [1519, 108] width 17 height 13
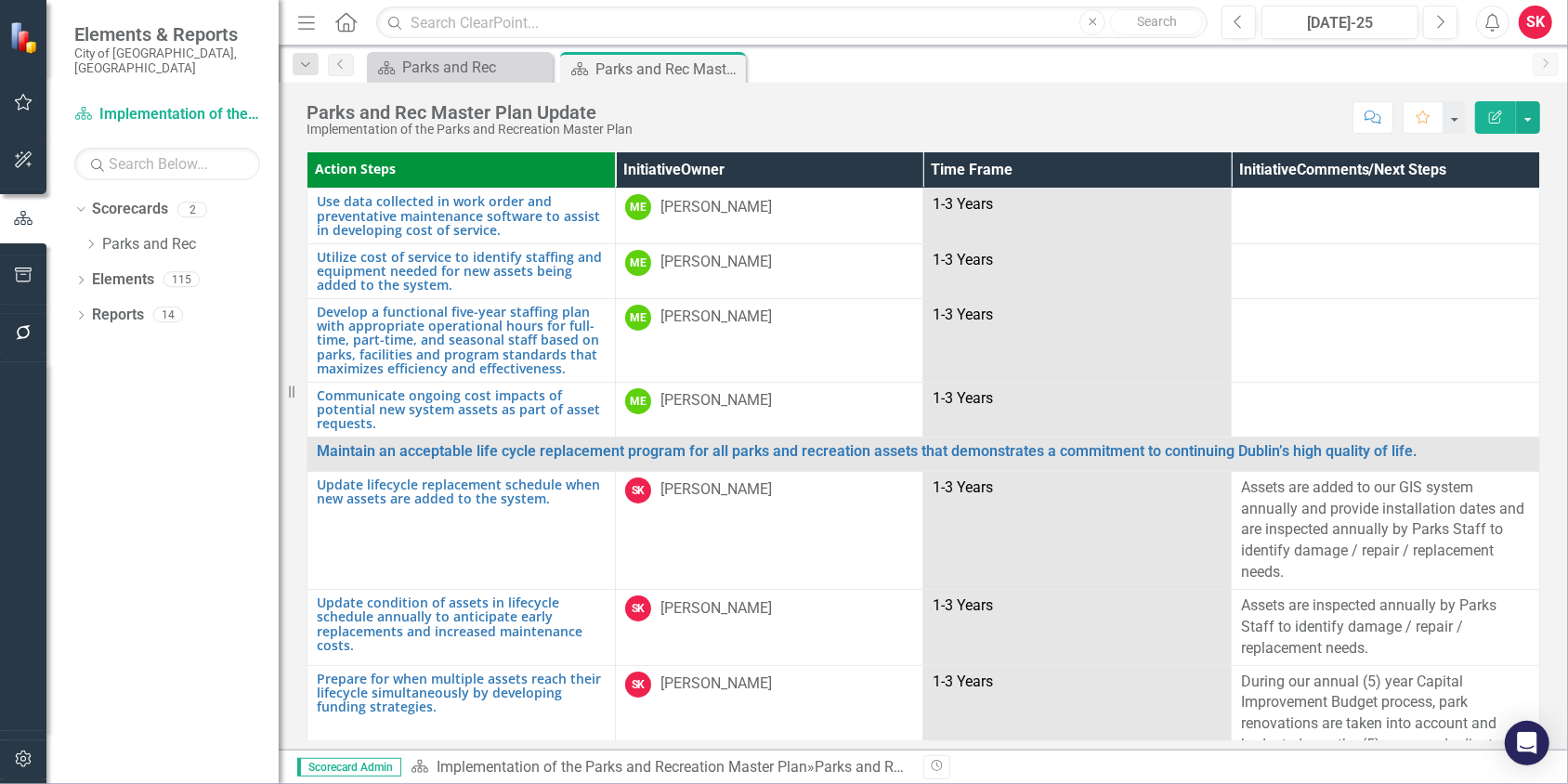
scroll to position [5399, 0]
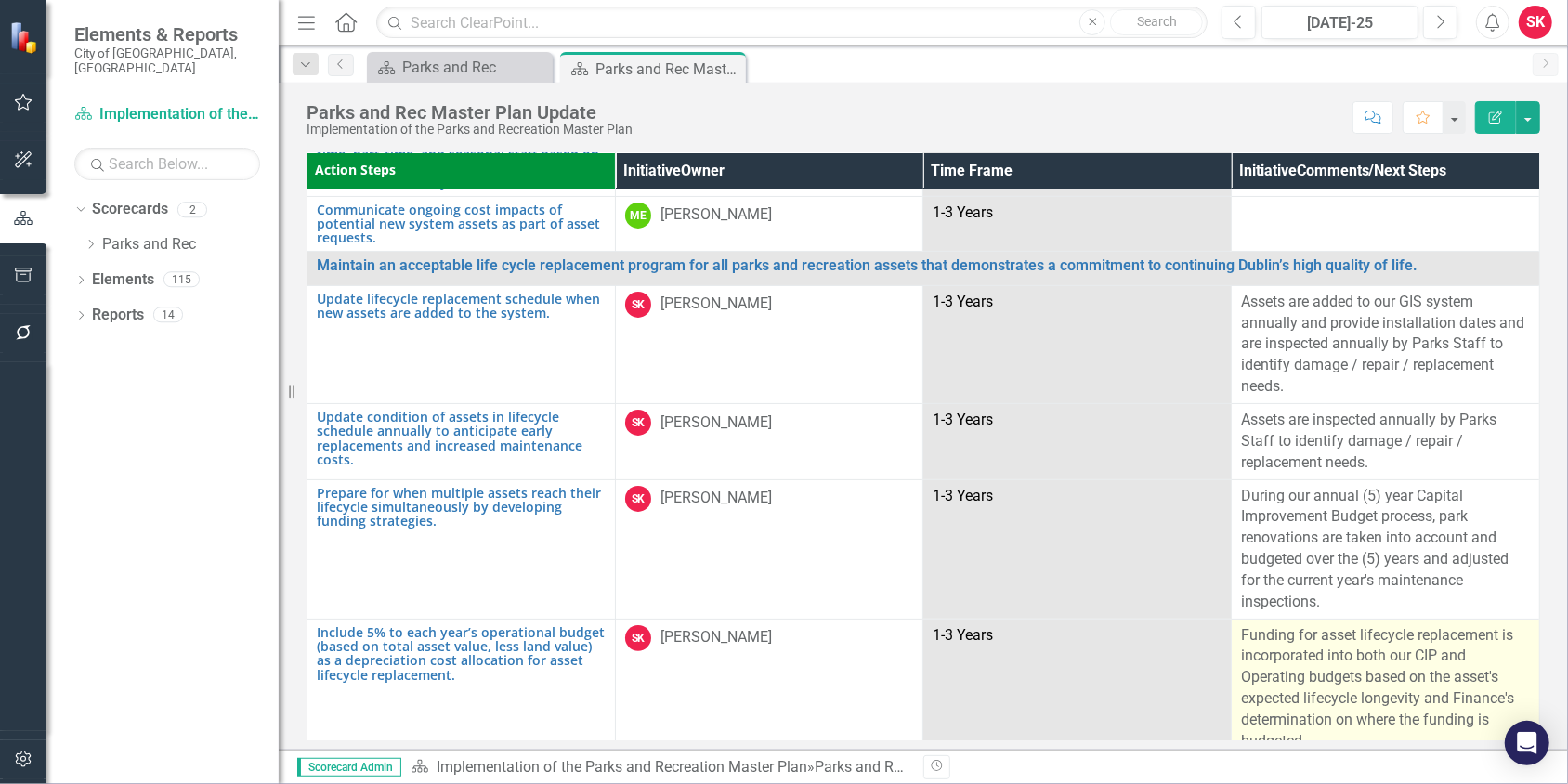
click at [1385, 678] on p "Funding for asset lifecycle replacement is incorporated into both our CIP and O…" at bounding box center [1385, 689] width 289 height 128
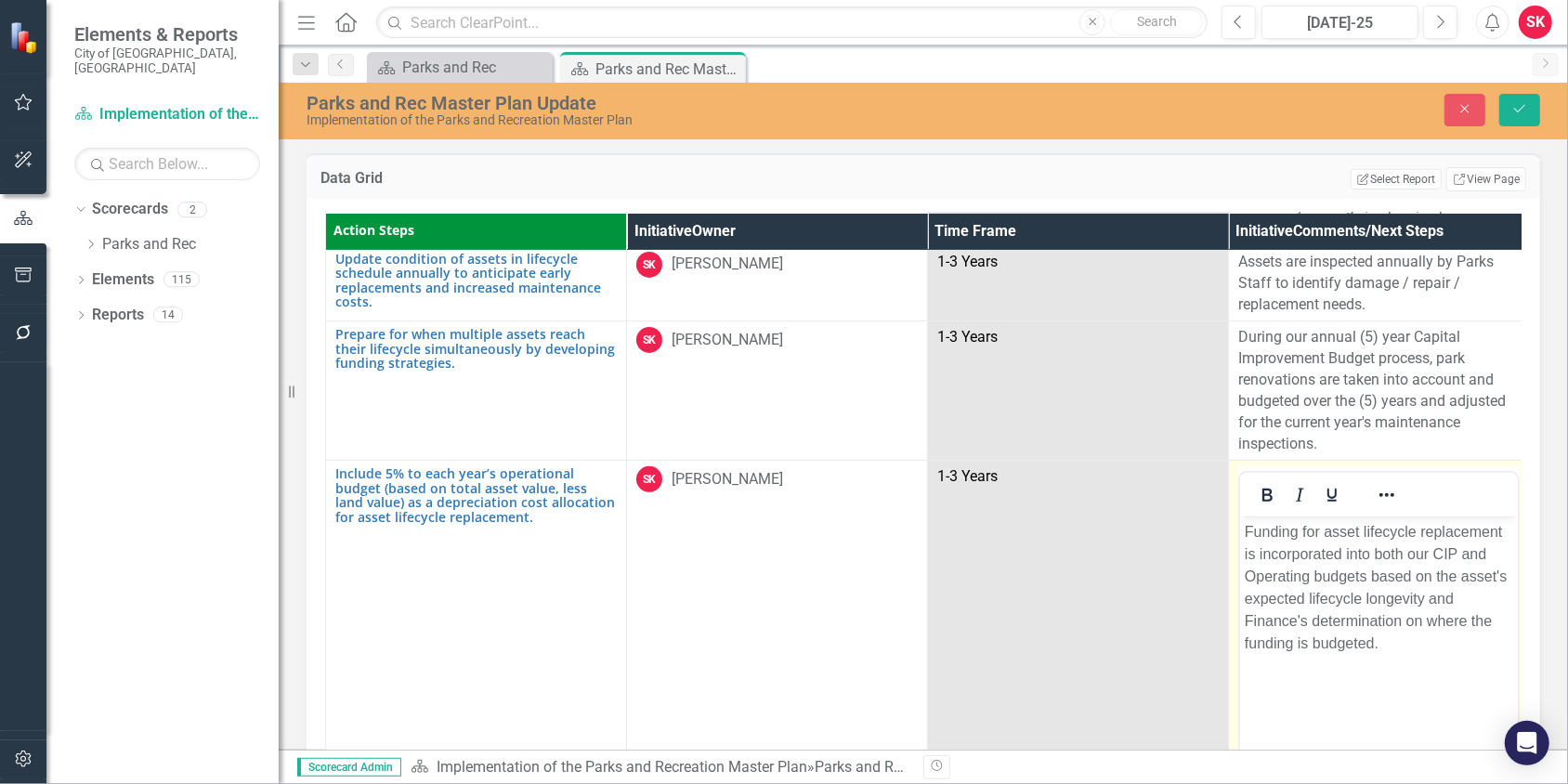
scroll to position [5634, 0]
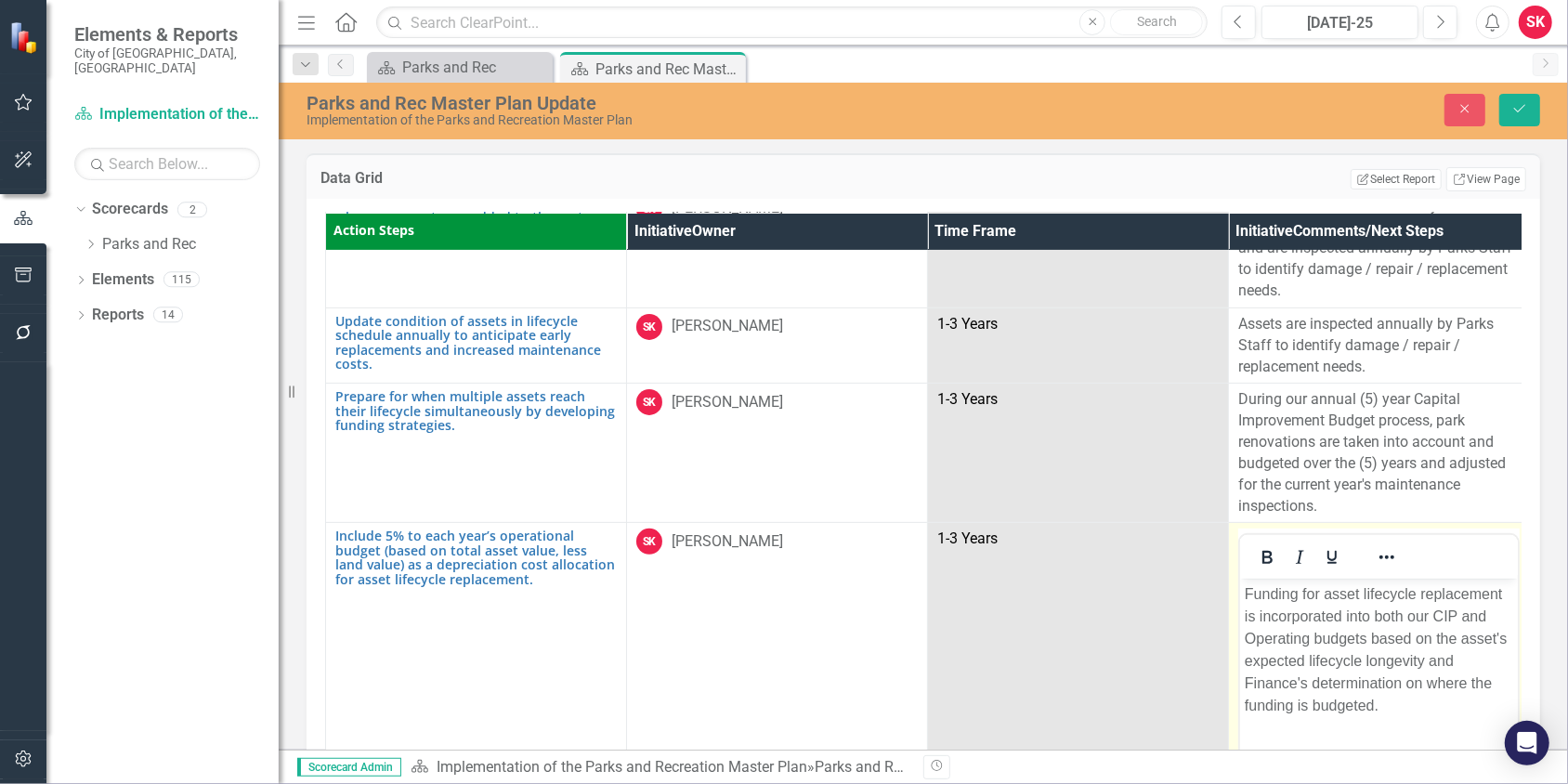
click at [1244, 705] on p "Funding for asset lifecycle replacement is incorporated into both our CIP and O…" at bounding box center [1378, 650] width 269 height 133
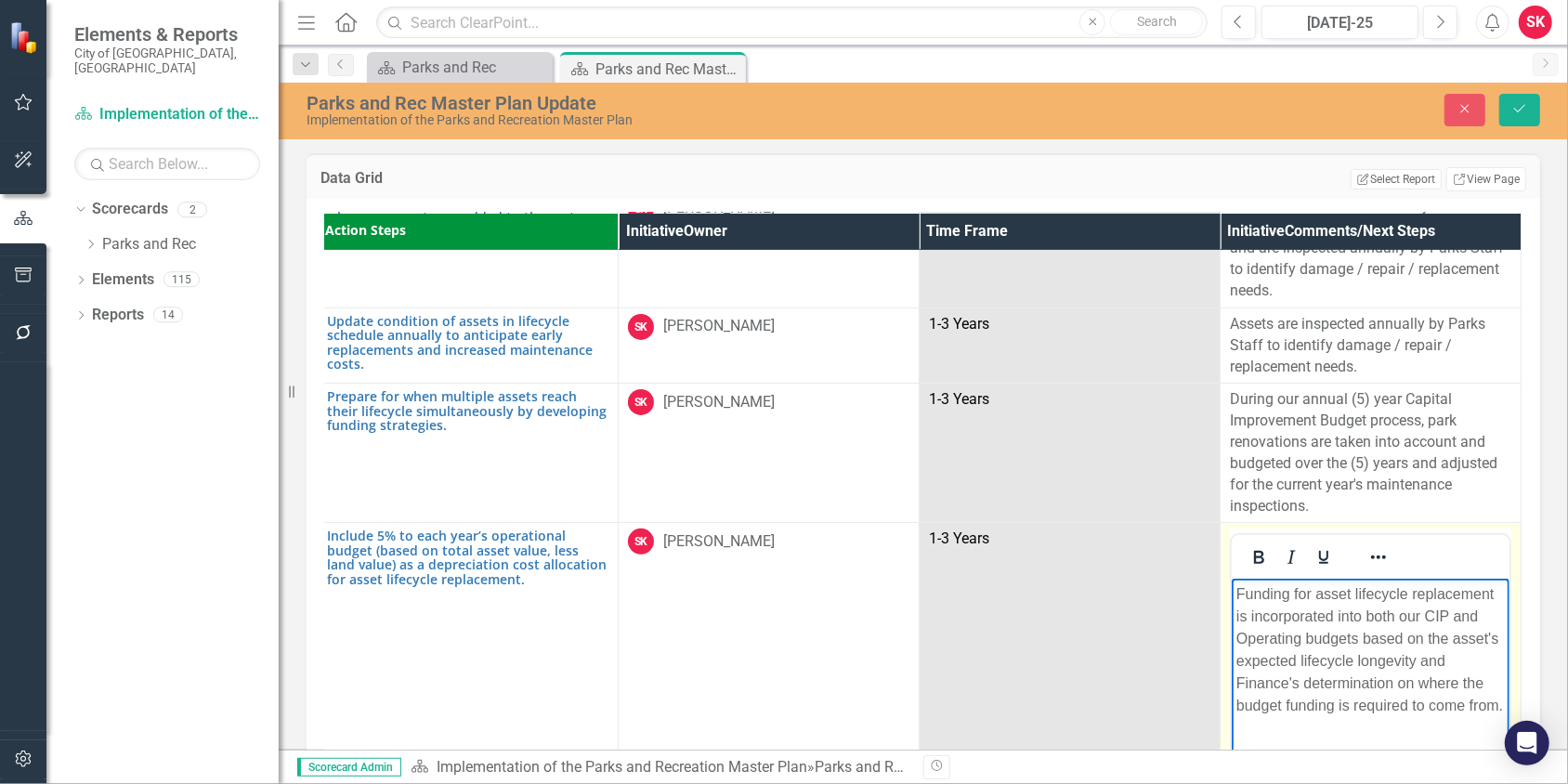
scroll to position [5634, 17]
click at [1523, 113] on icon "Save" at bounding box center [1519, 108] width 17 height 13
